Goal: Check status: Check status

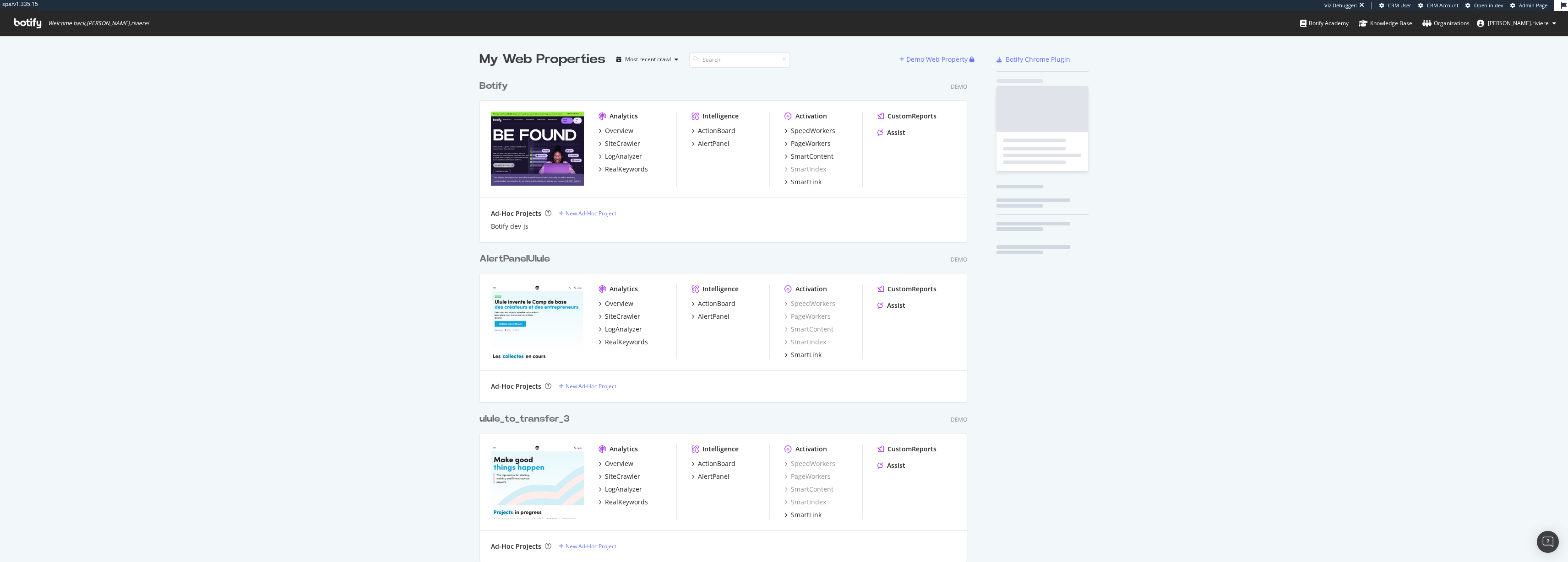
scroll to position [556, 1554]
